Goal: Information Seeking & Learning: Learn about a topic

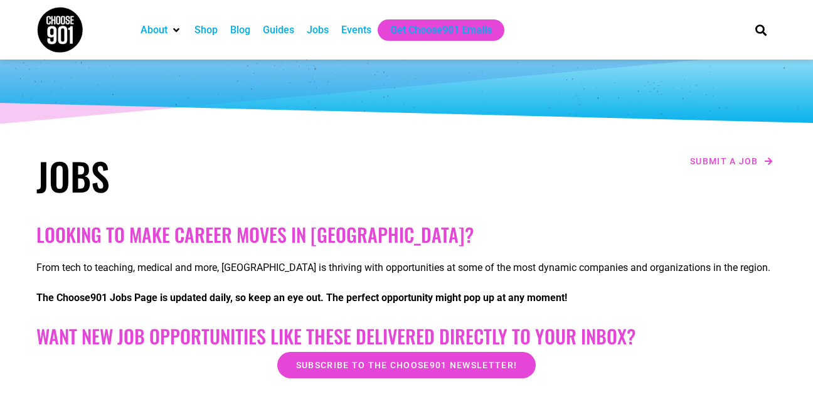
scroll to position [58, 0]
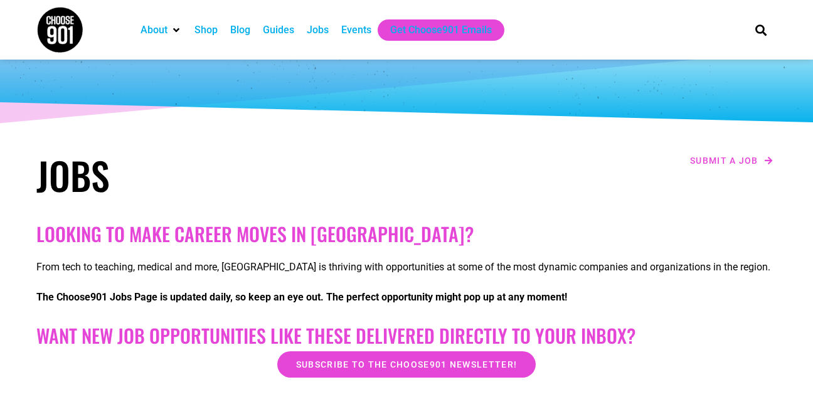
click at [320, 24] on div "Jobs" at bounding box center [318, 30] width 22 height 15
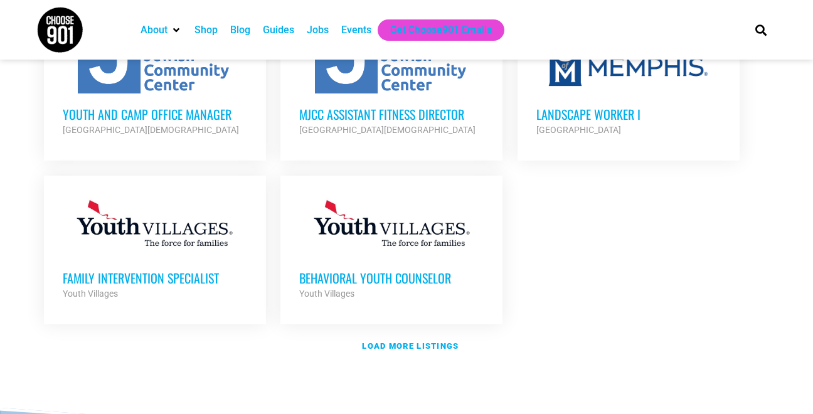
scroll to position [1485, 0]
click at [421, 340] on strong "Load more listings" at bounding box center [410, 344] width 97 height 9
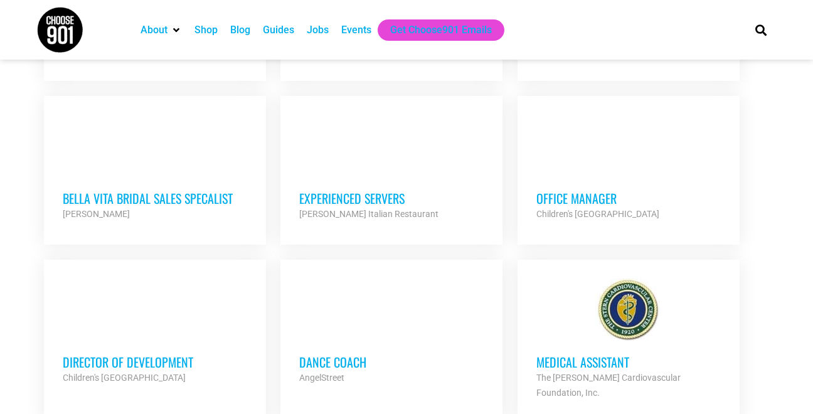
scroll to position [2356, 0]
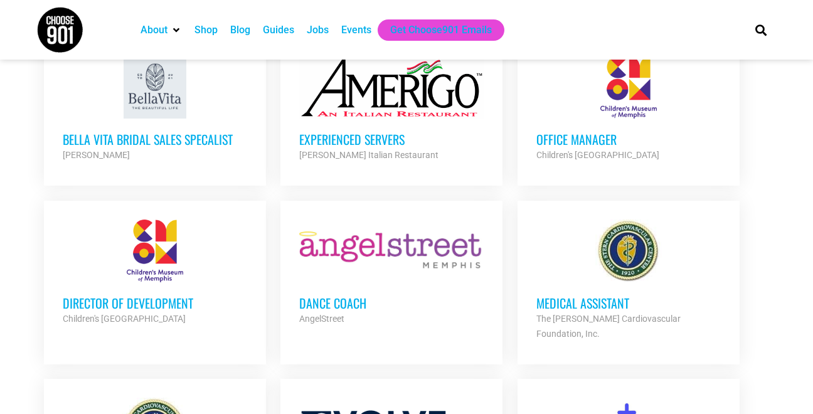
click at [581, 131] on h3 "Office Manager" at bounding box center [628, 139] width 184 height 16
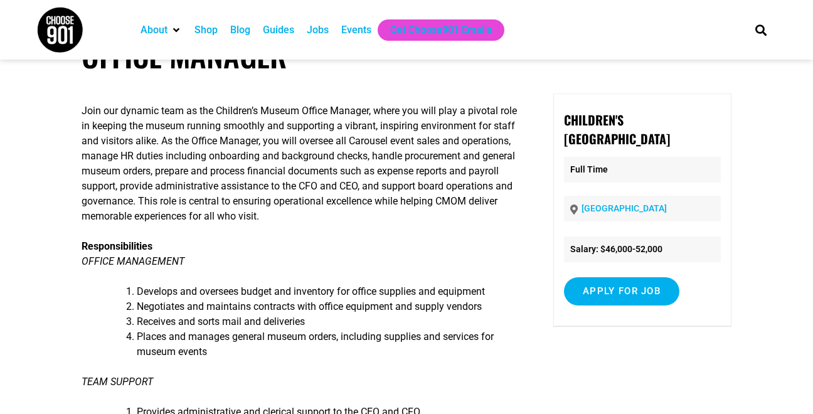
scroll to position [55, 0]
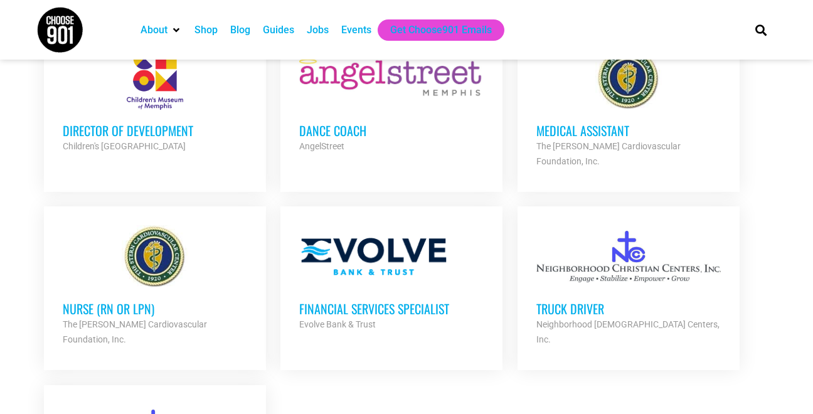
scroll to position [2535, 0]
